Goal: Download file/media

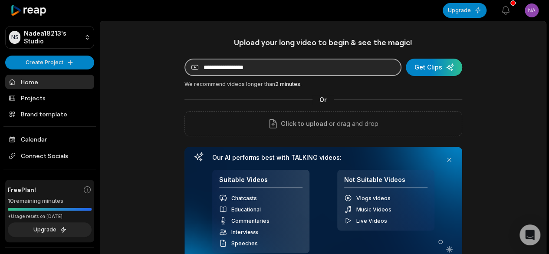
click at [299, 71] on input at bounding box center [292, 67] width 217 height 17
paste input "**********"
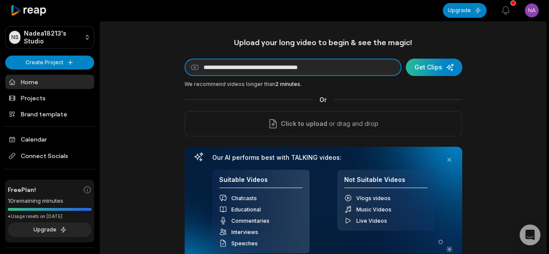
type input "**********"
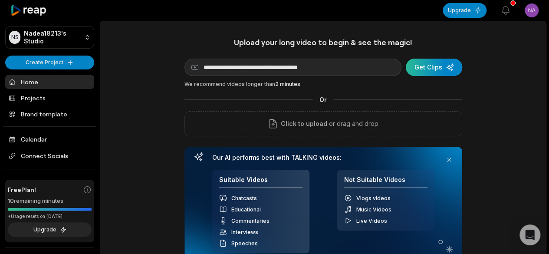
click at [432, 65] on div "submit" at bounding box center [434, 67] width 56 height 17
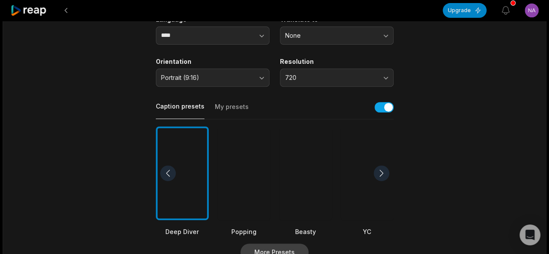
scroll to position [217, 0]
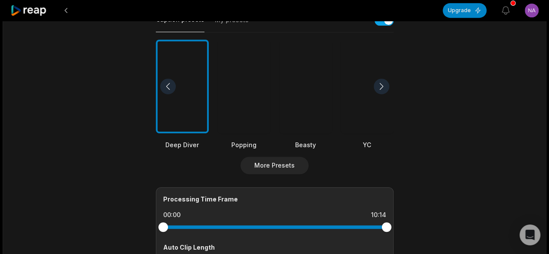
click at [306, 88] on div at bounding box center [305, 87] width 53 height 94
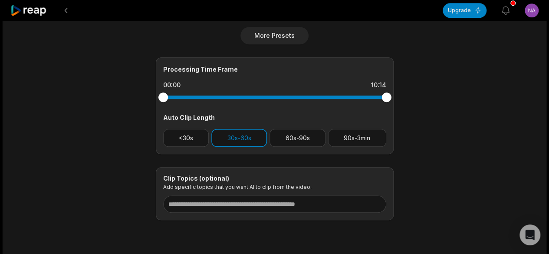
scroll to position [347, 0]
click at [289, 130] on button "60s-90s" at bounding box center [298, 137] width 56 height 18
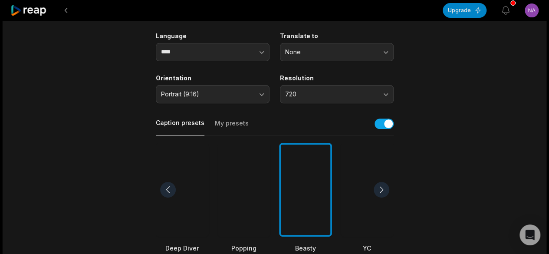
scroll to position [0, 0]
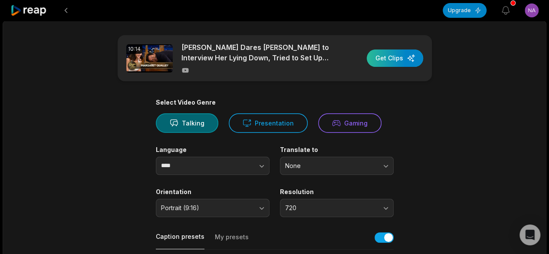
click at [406, 58] on div "button" at bounding box center [395, 57] width 56 height 17
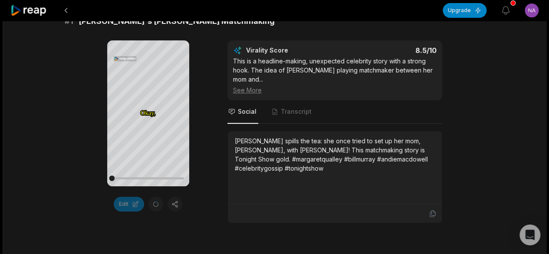
scroll to position [174, 0]
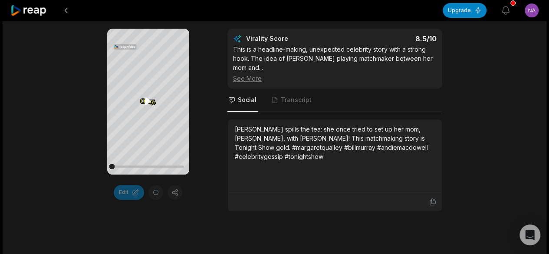
click at [150, 97] on icon at bounding box center [148, 101] width 10 height 10
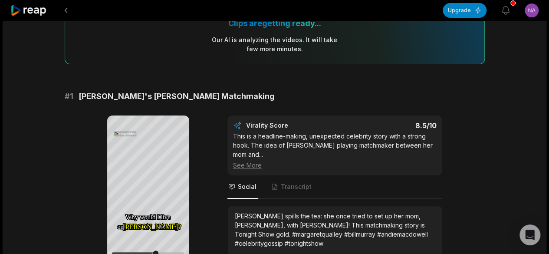
scroll to position [130, 0]
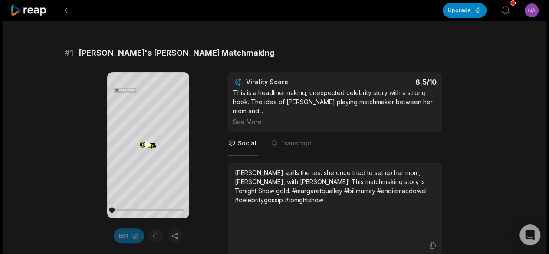
click at [146, 143] on icon at bounding box center [148, 144] width 7 height 7
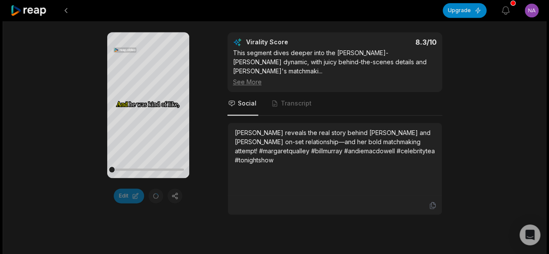
scroll to position [434, 0]
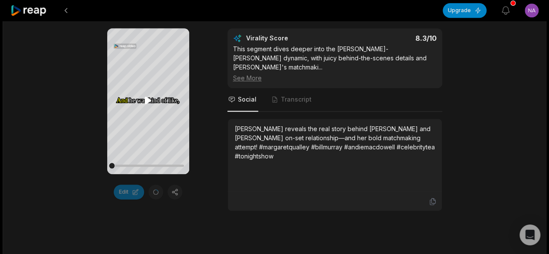
click at [146, 98] on icon at bounding box center [148, 99] width 7 height 7
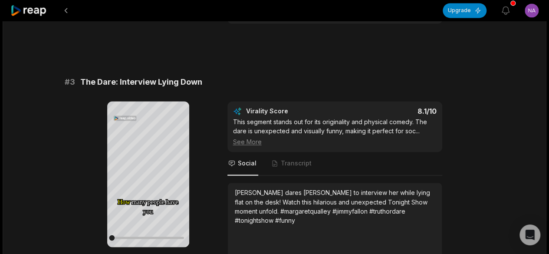
scroll to position [608, 0]
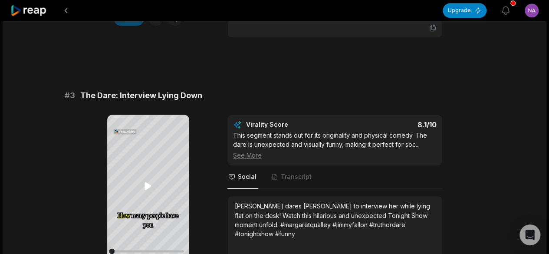
click at [149, 191] on icon at bounding box center [148, 186] width 10 height 10
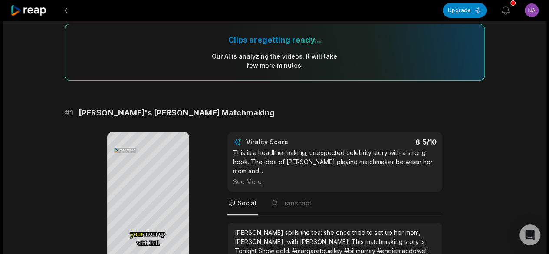
scroll to position [87, 0]
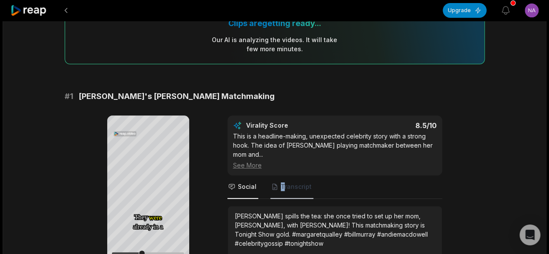
click at [282, 185] on span "Transcript" at bounding box center [296, 186] width 31 height 9
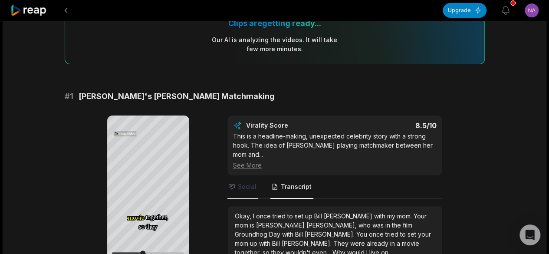
click at [240, 183] on span "Social" at bounding box center [247, 186] width 19 height 9
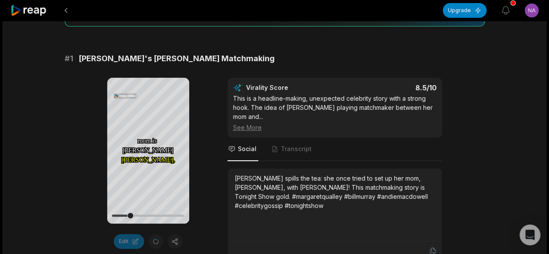
scroll to position [130, 0]
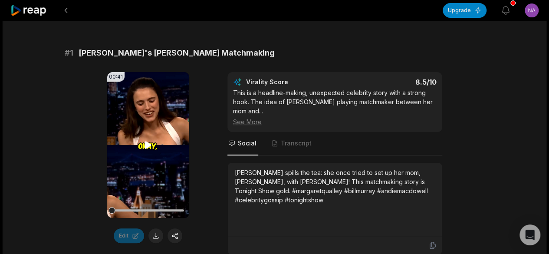
click at [148, 145] on icon at bounding box center [148, 145] width 7 height 7
click at [148, 145] on icon at bounding box center [148, 145] width 10 height 10
click at [158, 234] on button at bounding box center [155, 235] width 15 height 15
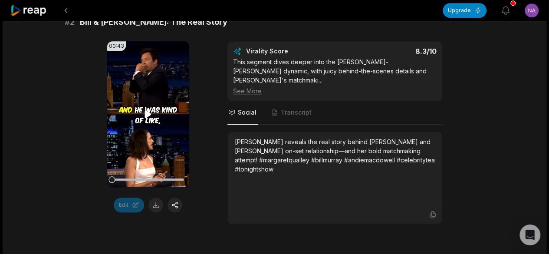
scroll to position [434, 0]
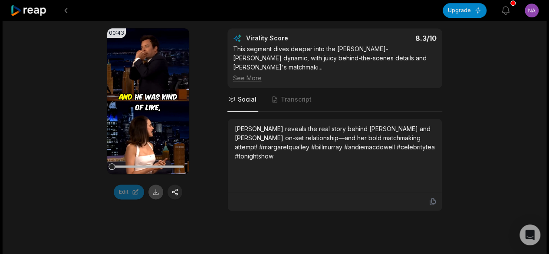
click at [157, 192] on button at bounding box center [155, 191] width 15 height 15
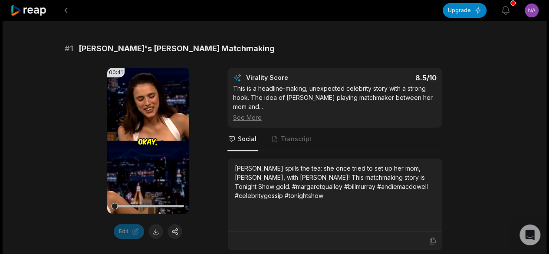
scroll to position [260, 0]
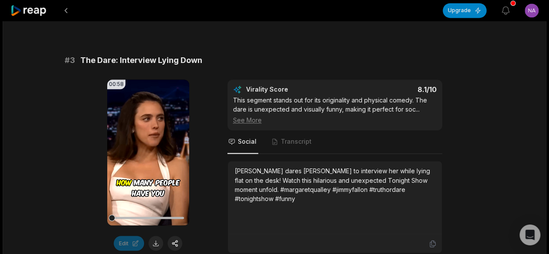
scroll to position [695, 0]
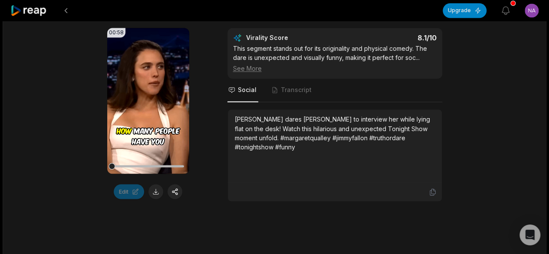
click at [158, 190] on button at bounding box center [155, 191] width 15 height 15
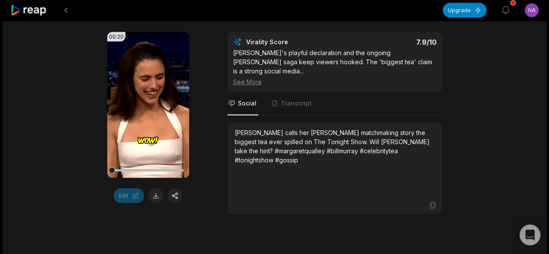
scroll to position [955, 0]
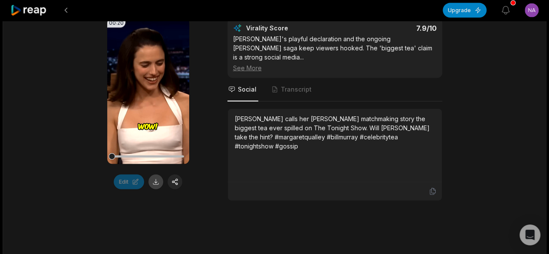
click at [158, 180] on button at bounding box center [155, 182] width 15 height 15
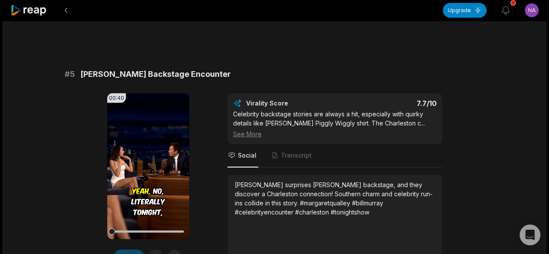
scroll to position [1172, 0]
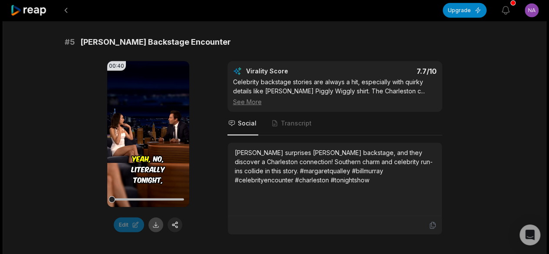
click at [156, 217] on button at bounding box center [155, 224] width 15 height 15
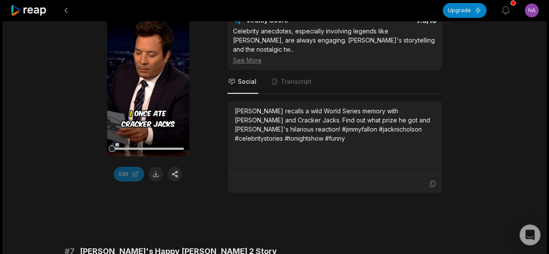
scroll to position [1476, 0]
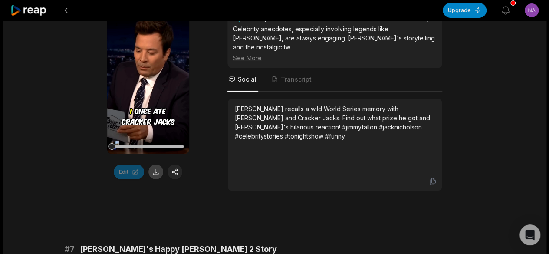
click at [157, 165] on button at bounding box center [155, 172] width 15 height 15
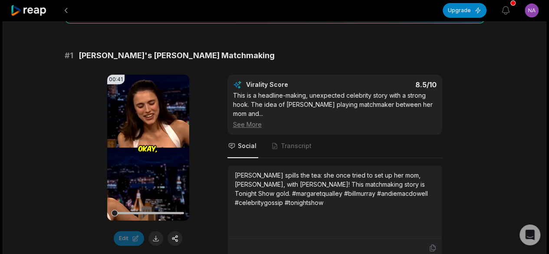
scroll to position [130, 0]
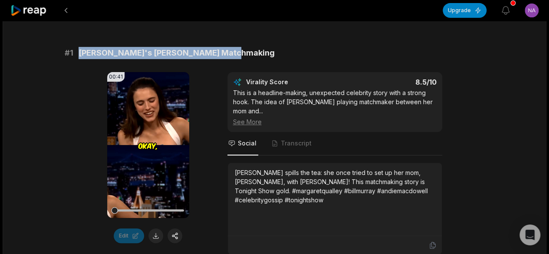
drag, startPoint x: 78, startPoint y: 48, endPoint x: 223, endPoint y: 47, distance: 144.6
click at [223, 47] on div "# 1 Margaret's Bill Murray Matchmaking" at bounding box center [275, 53] width 420 height 12
copy span "Margaret's Bill Murray Matchmaking"
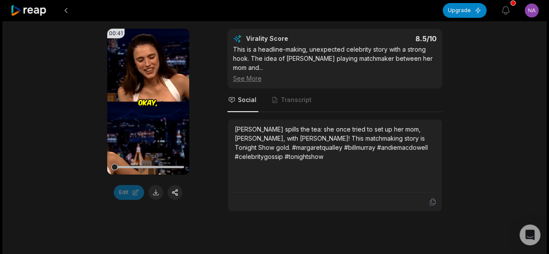
drag, startPoint x: 234, startPoint y: 125, endPoint x: 354, endPoint y: 159, distance: 124.5
click at [354, 159] on div "Margaret Qualley spills the tea: she once tried to set up her mom, Andie MacDow…" at bounding box center [335, 143] width 200 height 36
copy div "Margaret Qualley spills the tea: she once tried to set up her mom, Andie MacDow…"
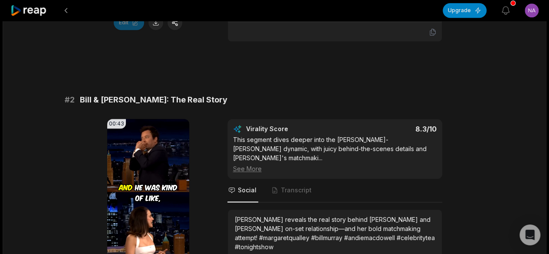
scroll to position [347, 0]
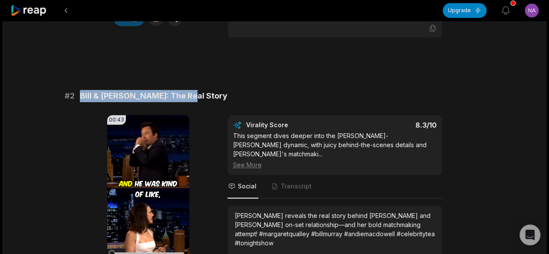
drag, startPoint x: 190, startPoint y: 92, endPoint x: 80, endPoint y: 89, distance: 110.3
click at [80, 90] on div "# 2 Bill & Andie: The Real Story" at bounding box center [275, 96] width 420 height 12
copy span "Bill & Andie: The Real Story"
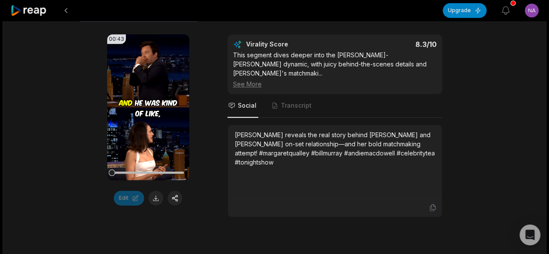
scroll to position [434, 0]
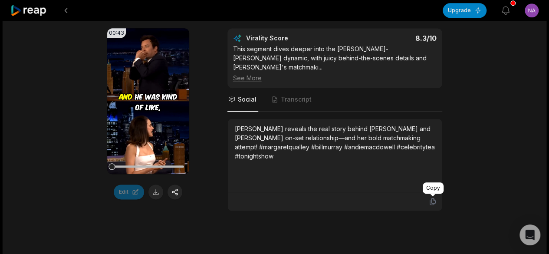
click at [437, 199] on div at bounding box center [335, 201] width 214 height 18
drag, startPoint x: 234, startPoint y: 125, endPoint x: 288, endPoint y: 159, distance: 63.7
click at [288, 159] on div "Margaret Qualley reveals the real story behind Bill Murray and Andie MacDowell'…" at bounding box center [335, 155] width 200 height 63
copy div "Margaret Qualley reveals the real story behind Bill Murray and Andie MacDowell'…"
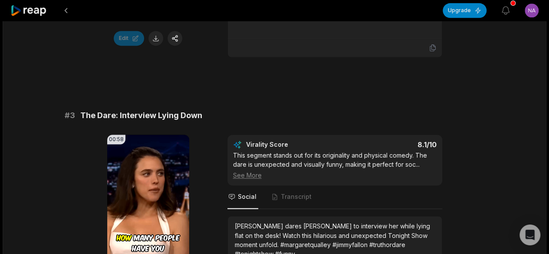
scroll to position [608, 0]
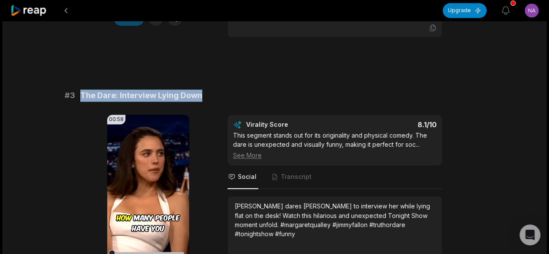
drag, startPoint x: 79, startPoint y: 90, endPoint x: 204, endPoint y: 92, distance: 125.0
click at [204, 92] on div "# 3 The Dare: Interview Lying Down" at bounding box center [275, 95] width 420 height 12
copy span "The Dare: Interview Lying Down"
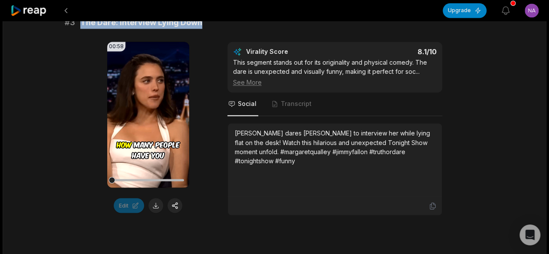
scroll to position [695, 0]
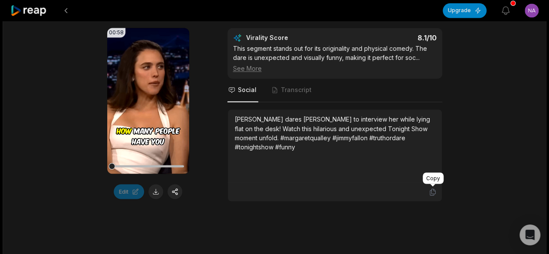
click at [436, 190] on icon at bounding box center [433, 192] width 8 height 8
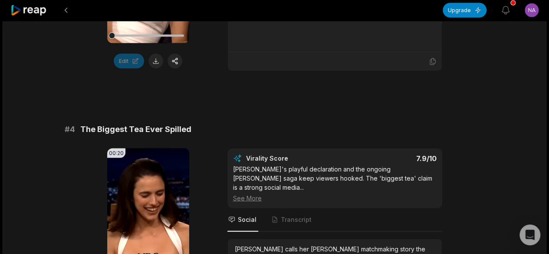
scroll to position [868, 0]
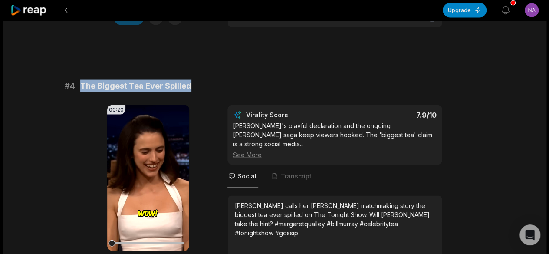
drag, startPoint x: 193, startPoint y: 83, endPoint x: 77, endPoint y: 74, distance: 116.2
copy span "The Biggest Tea Ever Spilled"
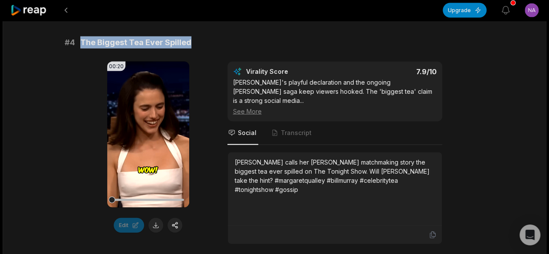
scroll to position [955, 0]
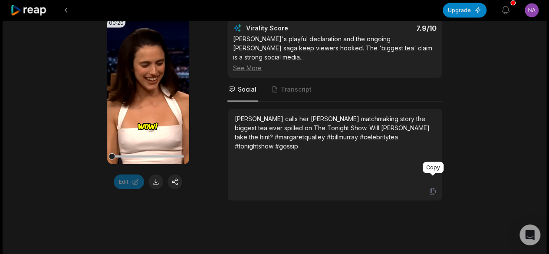
click at [435, 188] on icon at bounding box center [433, 192] width 8 height 8
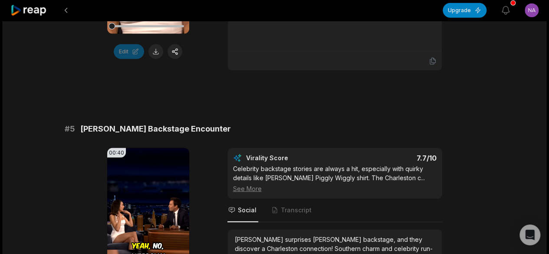
scroll to position [1129, 0]
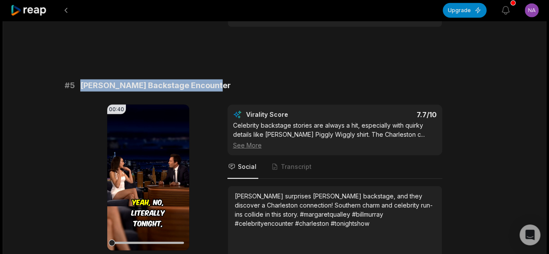
drag, startPoint x: 79, startPoint y: 71, endPoint x: 230, endPoint y: 71, distance: 150.6
click at [230, 79] on div "# 5 Bill Murray Backstage Encounter" at bounding box center [275, 85] width 420 height 12
copy span "Bill Murray Backstage Encounter"
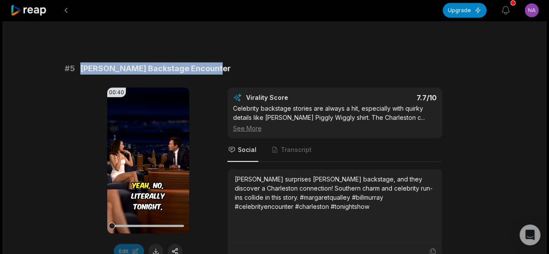
scroll to position [1172, 0]
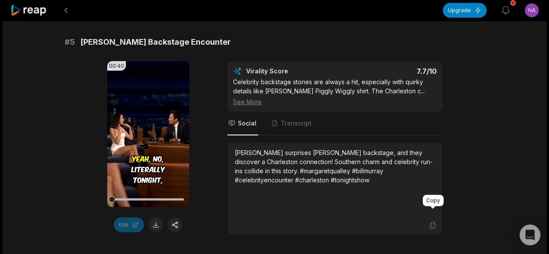
click at [434, 222] on icon at bounding box center [432, 225] width 5 height 7
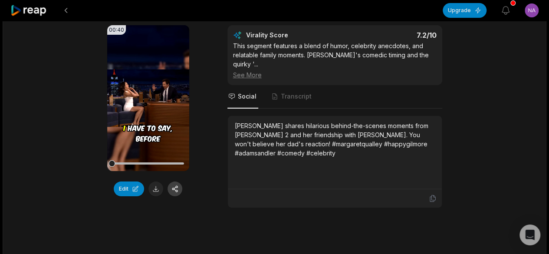
scroll to position [1650, 0]
click at [159, 181] on button at bounding box center [155, 188] width 15 height 15
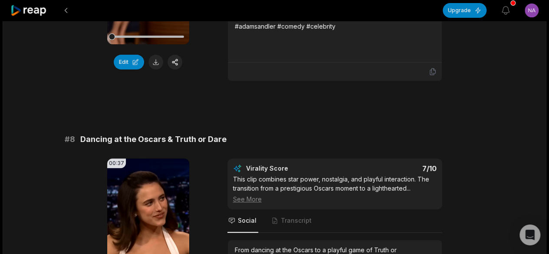
scroll to position [1867, 0]
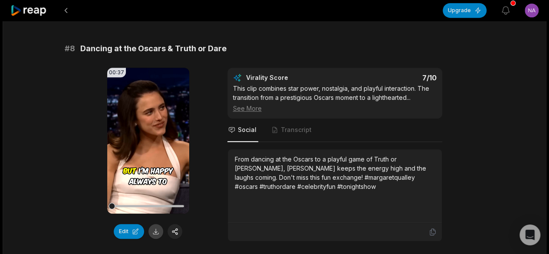
click at [155, 224] on button at bounding box center [155, 231] width 15 height 15
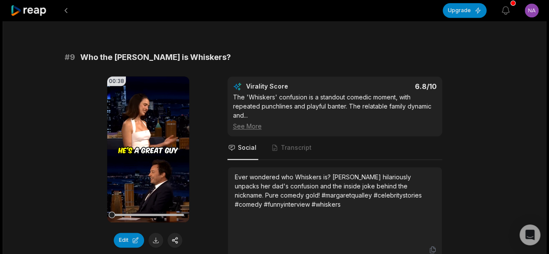
scroll to position [2127, 0]
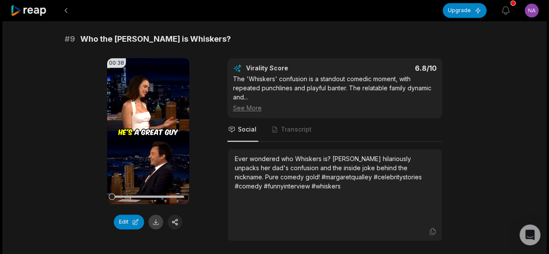
click at [153, 214] on button at bounding box center [155, 221] width 15 height 15
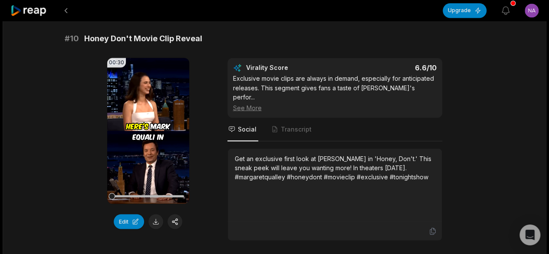
scroll to position [2417, 0]
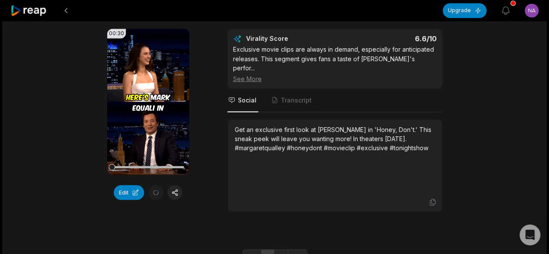
scroll to position [2417, 0]
click at [281, 249] on link "2" at bounding box center [281, 256] width 14 height 14
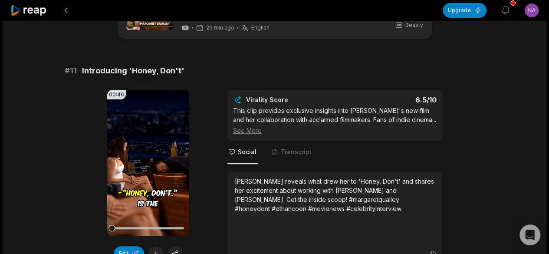
scroll to position [87, 0]
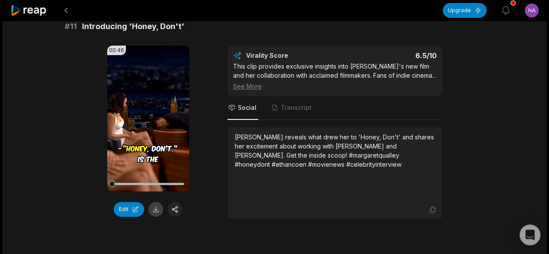
click at [155, 214] on button at bounding box center [155, 209] width 15 height 15
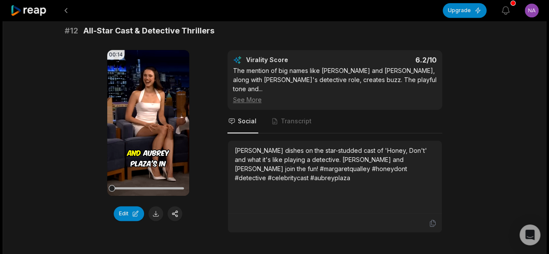
scroll to position [347, 0]
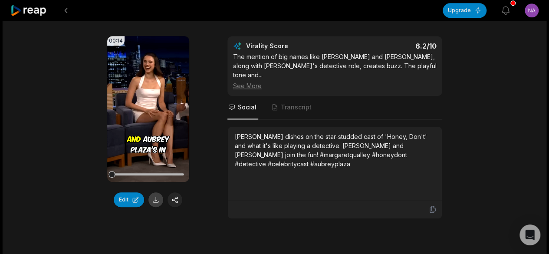
click at [157, 197] on button at bounding box center [155, 199] width 15 height 15
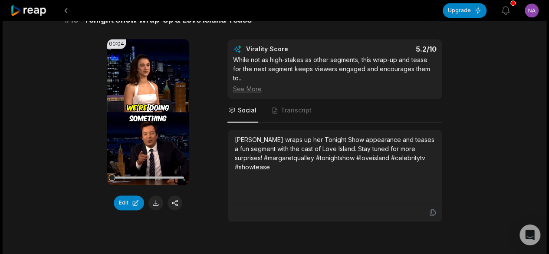
scroll to position [608, 0]
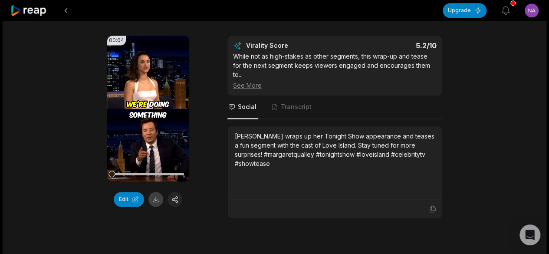
click at [155, 192] on button at bounding box center [155, 199] width 15 height 15
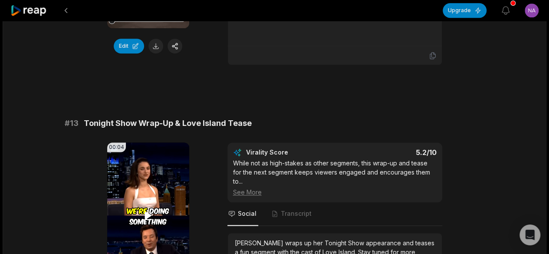
scroll to position [521, 0]
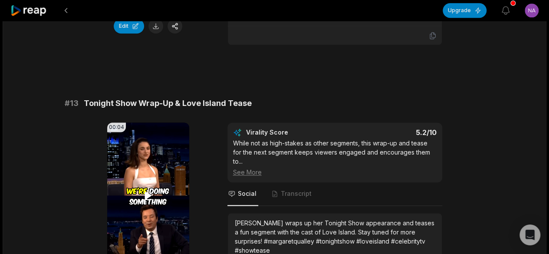
click at [148, 191] on icon at bounding box center [148, 194] width 7 height 7
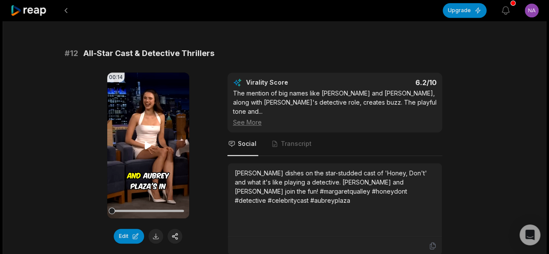
scroll to position [304, 0]
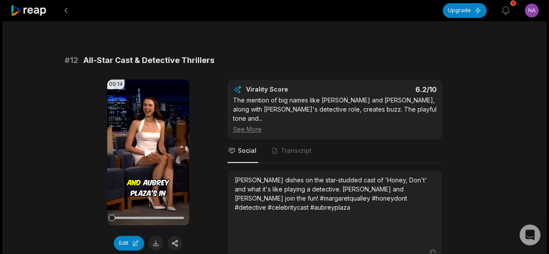
click at [152, 157] on video "Your browser does not support mp4 format." at bounding box center [148, 152] width 82 height 146
click at [151, 157] on video "Your browser does not support mp4 format." at bounding box center [148, 152] width 82 height 146
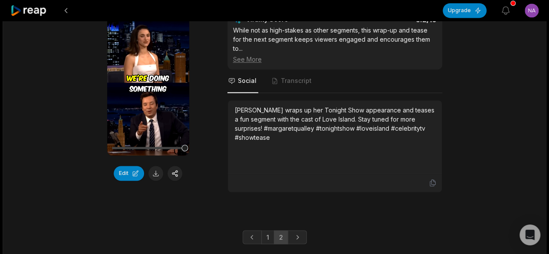
scroll to position [647, 0]
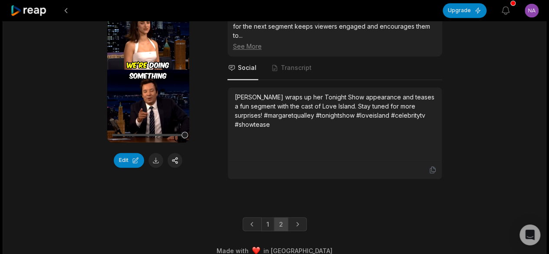
click at [271, 217] on link "1" at bounding box center [267, 224] width 13 height 14
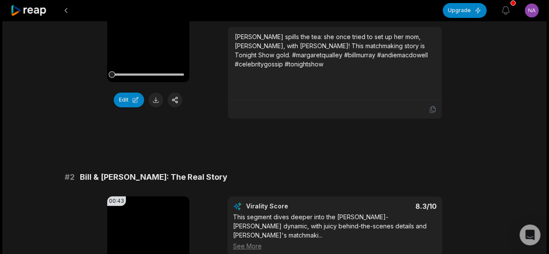
scroll to position [0, 0]
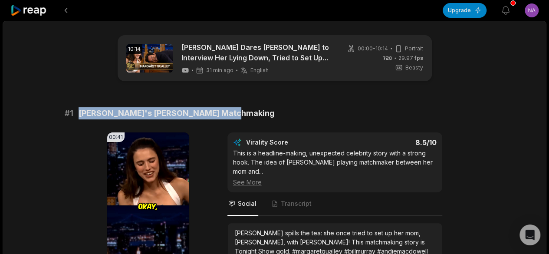
drag, startPoint x: 226, startPoint y: 113, endPoint x: 81, endPoint y: 111, distance: 145.4
click at [81, 111] on div "# 1 Margaret's Bill Murray Matchmaking" at bounding box center [275, 113] width 420 height 12
copy span "[PERSON_NAME]'s [PERSON_NAME] Matchmaking"
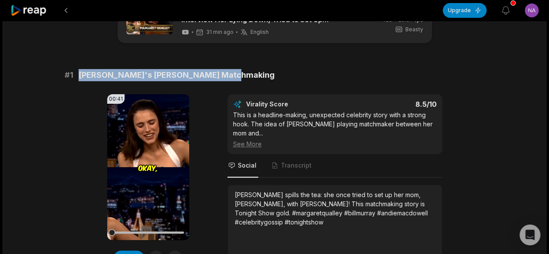
scroll to position [87, 0]
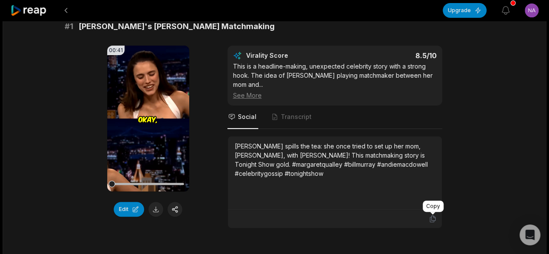
click at [435, 216] on icon at bounding box center [433, 219] width 8 height 8
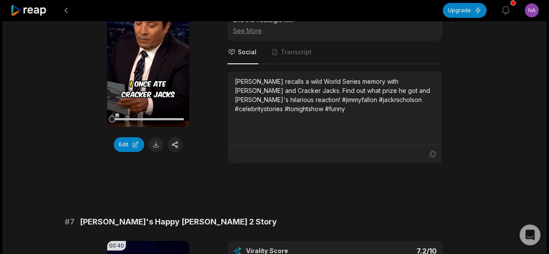
scroll to position [1476, 0]
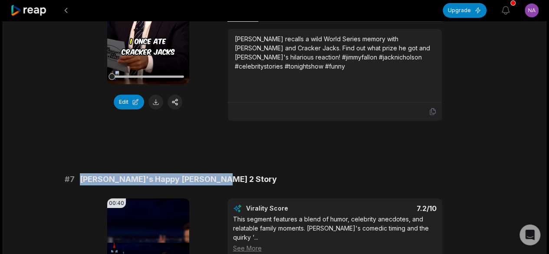
drag, startPoint x: 226, startPoint y: 155, endPoint x: 73, endPoint y: 145, distance: 153.2
copy div "[PERSON_NAME]'s Happy [PERSON_NAME] 2 Story"
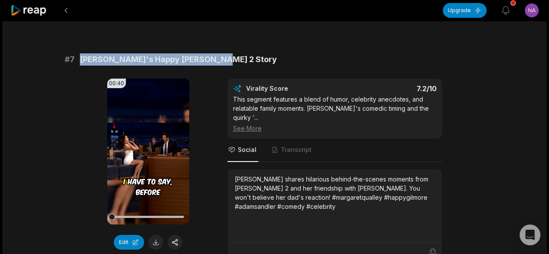
scroll to position [1650, 0]
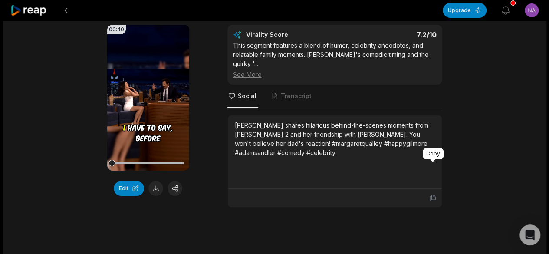
click at [431, 194] on icon at bounding box center [433, 198] width 8 height 8
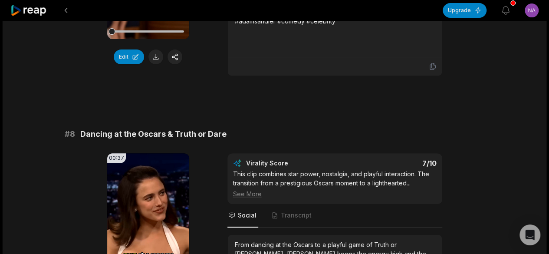
scroll to position [1780, 0]
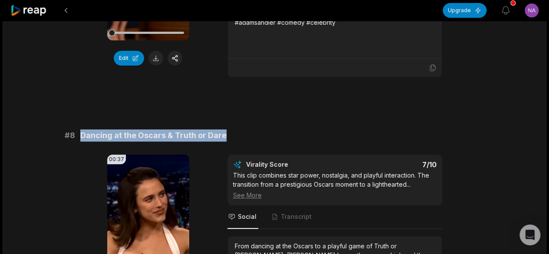
drag, startPoint x: 239, startPoint y: 104, endPoint x: 79, endPoint y: 95, distance: 159.6
copy span "Dancing at the Oscars & Truth or Dare"
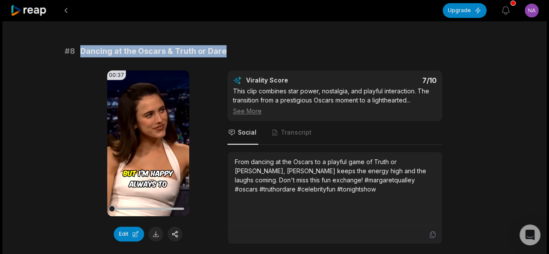
scroll to position [1867, 0]
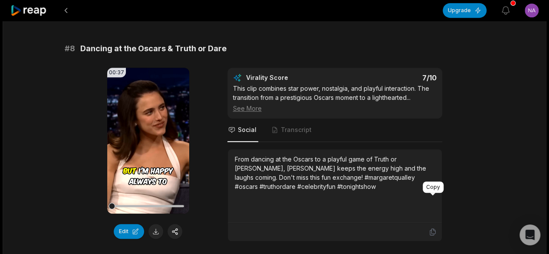
click at [436, 228] on icon at bounding box center [433, 232] width 8 height 8
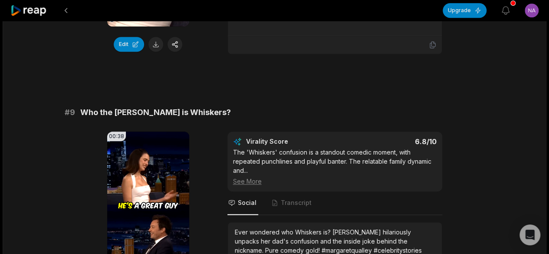
scroll to position [2040, 0]
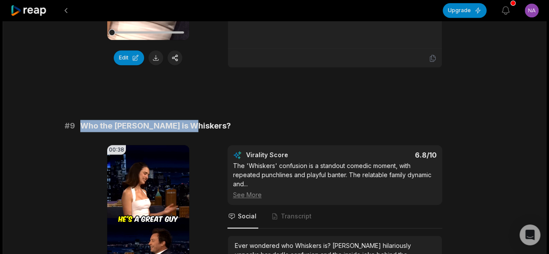
drag, startPoint x: 199, startPoint y: 92, endPoint x: 78, endPoint y: 82, distance: 121.1
copy span "Who the [PERSON_NAME] is Whiskers?"
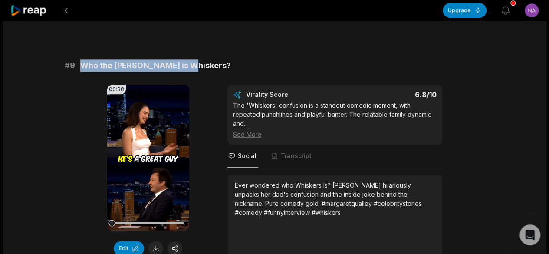
scroll to position [2127, 0]
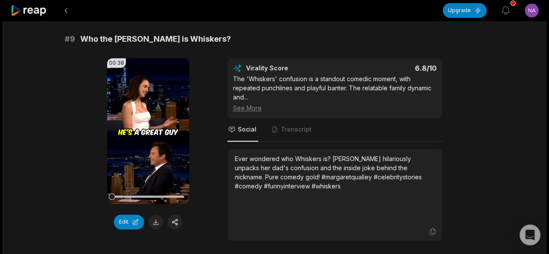
click at [432, 227] on icon at bounding box center [433, 231] width 8 height 8
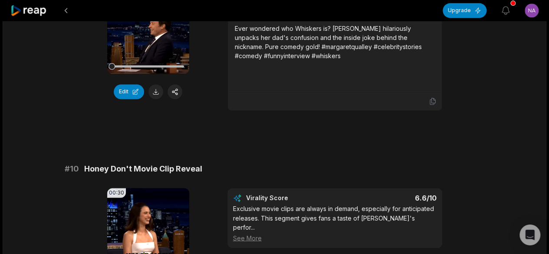
scroll to position [2301, 0]
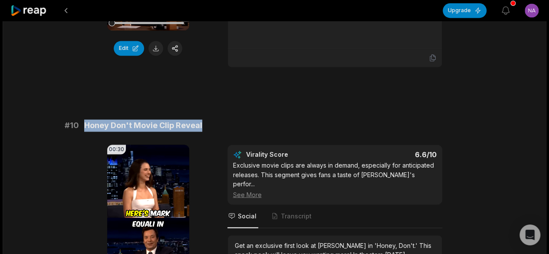
drag, startPoint x: 212, startPoint y: 82, endPoint x: 83, endPoint y: 79, distance: 128.9
copy span "Honey Don't Movie Clip Reveal"
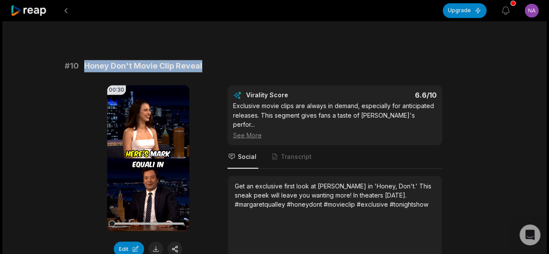
scroll to position [2417, 0]
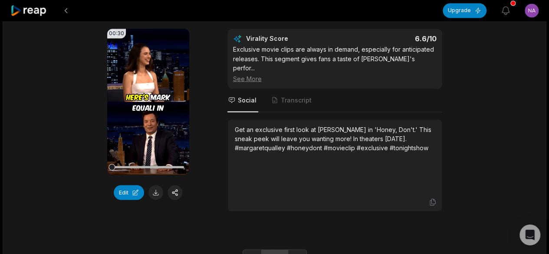
click at [280, 249] on link "2" at bounding box center [281, 256] width 14 height 14
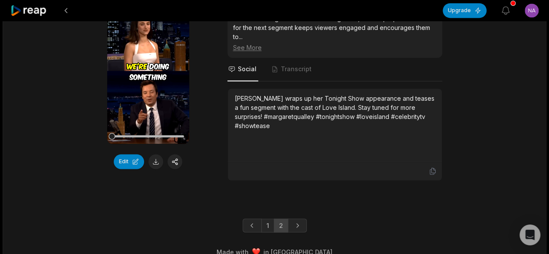
scroll to position [647, 0]
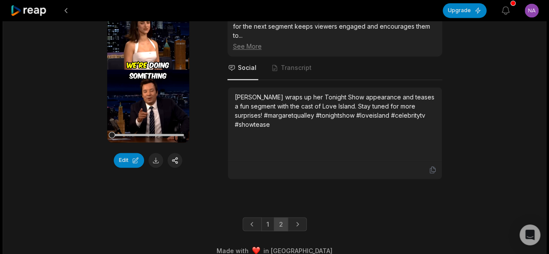
click at [274, 217] on link "2" at bounding box center [281, 224] width 14 height 14
click at [268, 217] on link "1" at bounding box center [267, 224] width 13 height 14
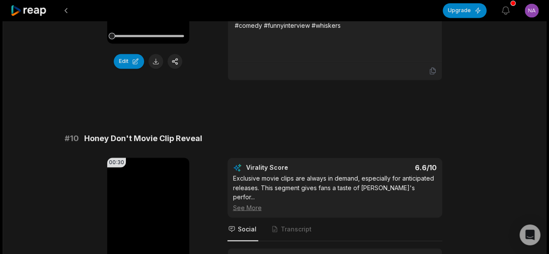
scroll to position [2417, 0]
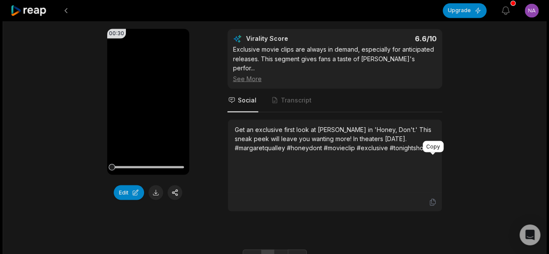
click at [435, 198] on icon at bounding box center [433, 202] width 8 height 8
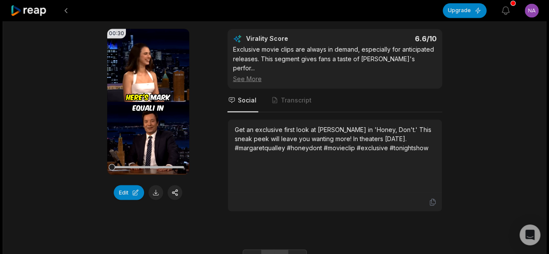
click at [283, 249] on link "2" at bounding box center [281, 256] width 14 height 14
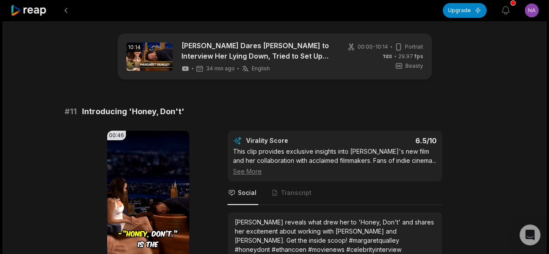
scroll to position [0, 0]
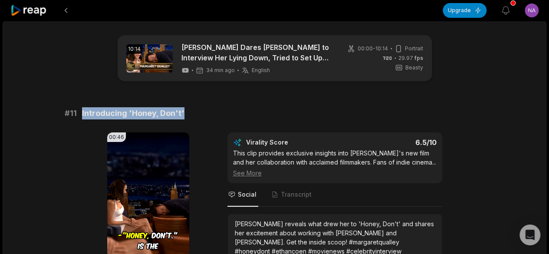
drag, startPoint x: 201, startPoint y: 106, endPoint x: 80, endPoint y: 109, distance: 120.7
copy span "Introducing 'Honey, Don't'"
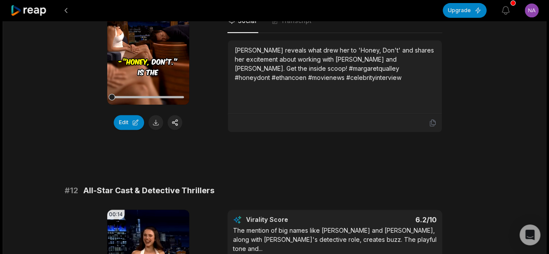
scroll to position [87, 0]
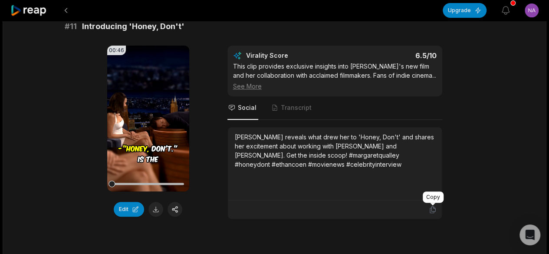
click at [434, 207] on icon at bounding box center [433, 210] width 8 height 8
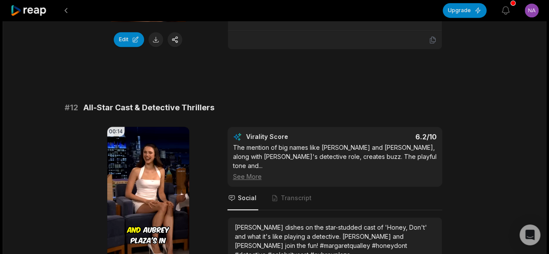
scroll to position [217, 0]
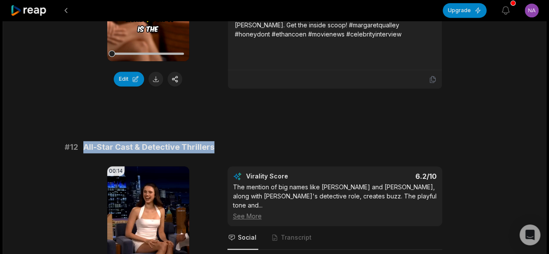
drag, startPoint x: 226, startPoint y: 146, endPoint x: 83, endPoint y: 141, distance: 142.5
click at [83, 141] on div "# 12 All-Star Cast & Detective Thrillers" at bounding box center [275, 147] width 420 height 12
copy span "All-Star Cast & Detective Thrillers"
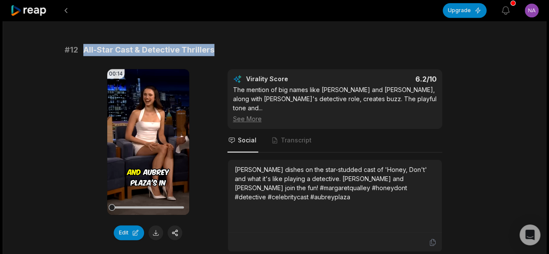
scroll to position [347, 0]
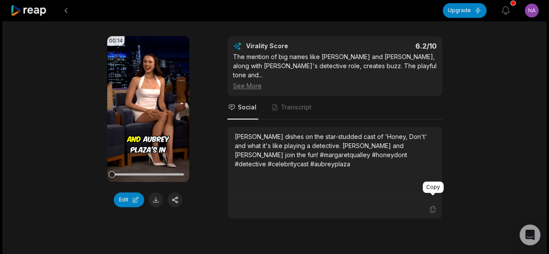
click at [431, 205] on icon at bounding box center [433, 209] width 8 height 8
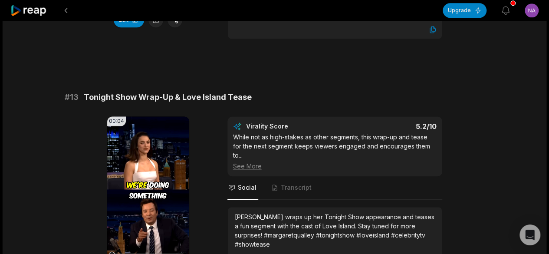
scroll to position [608, 0]
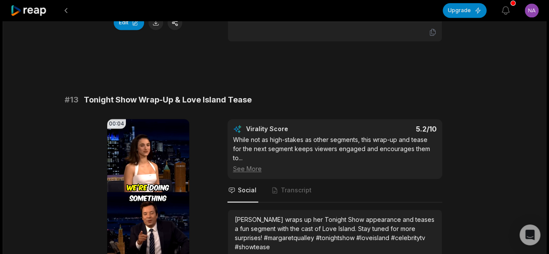
scroll to position [477, 0]
